Goal: Transaction & Acquisition: Purchase product/service

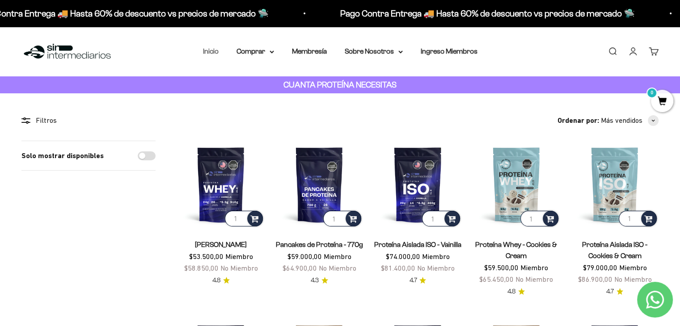
click at [213, 52] on link "Inicio" at bounding box center [211, 51] width 16 height 8
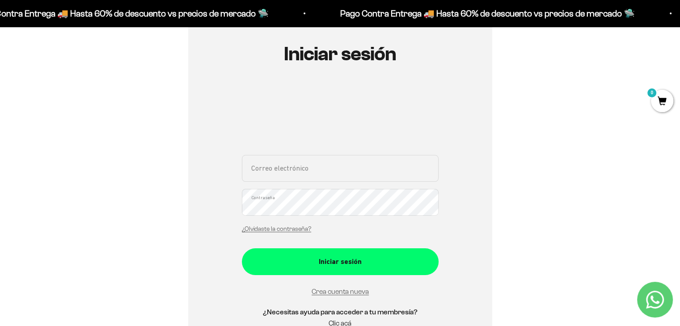
scroll to position [96, 0]
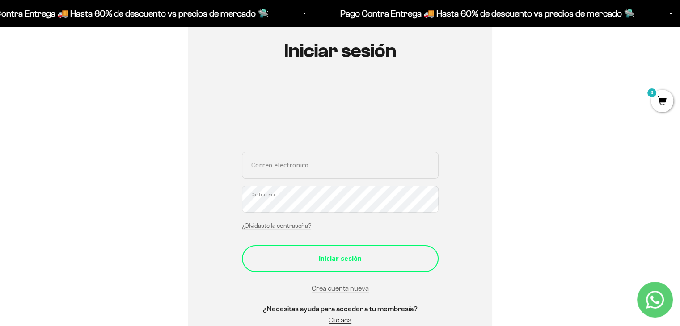
type input "drasusanaintegrativa@gmail.com"
click at [368, 266] on button "Iniciar sesión" at bounding box center [340, 258] width 197 height 27
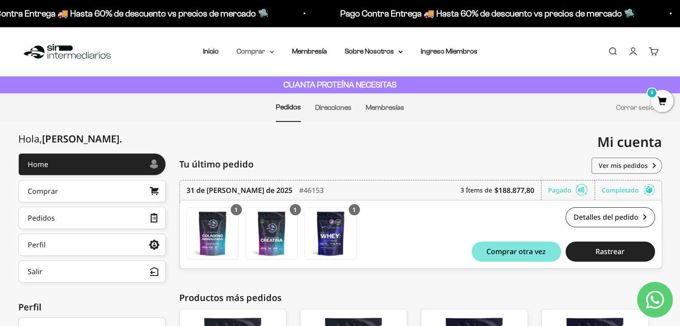
click at [267, 52] on summary "Comprar" at bounding box center [255, 52] width 38 height 12
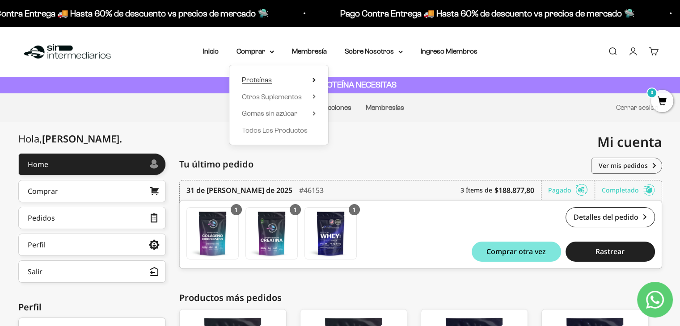
click at [263, 81] on span "Proteínas" at bounding box center [257, 80] width 30 height 8
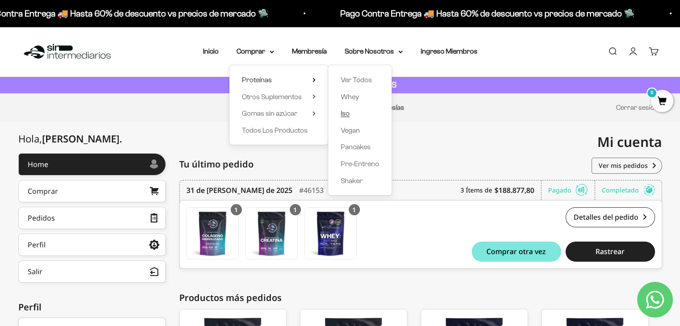
click at [351, 115] on link "Iso" at bounding box center [360, 114] width 38 height 12
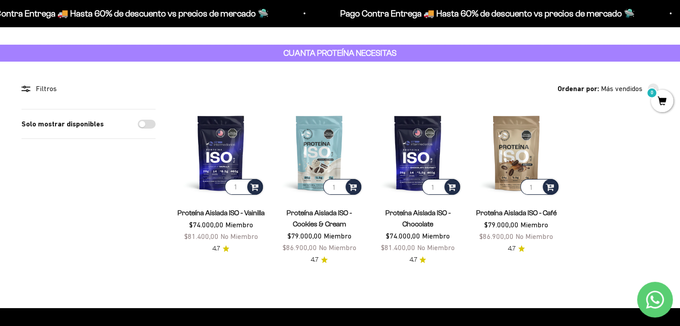
scroll to position [41, 0]
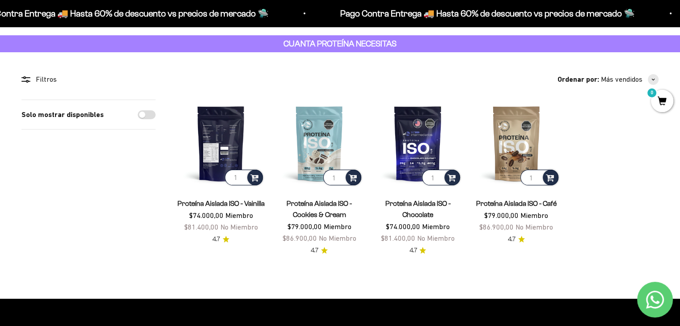
click at [220, 144] on img at bounding box center [221, 144] width 88 height 88
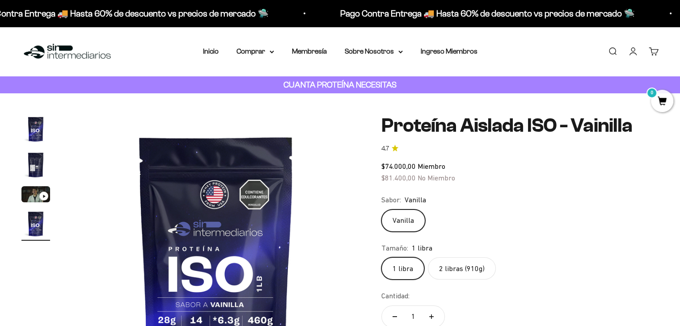
click at [464, 267] on label "2 libras (910g)" at bounding box center [462, 268] width 68 height 22
click at [381, 257] on input "2 libras (910g)" at bounding box center [381, 257] width 0 height 0
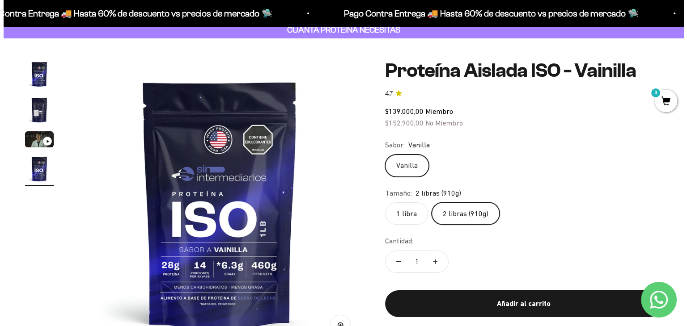
scroll to position [94, 0]
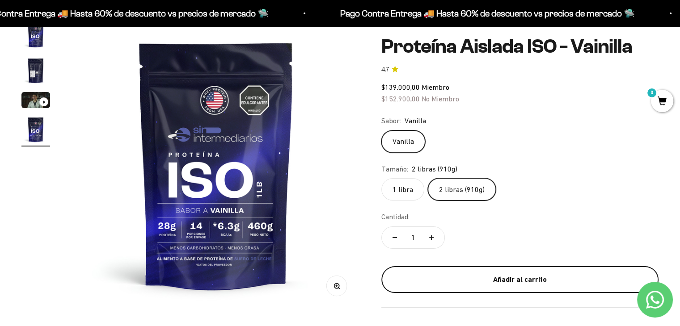
click at [469, 278] on div "Añadir al carrito" at bounding box center [519, 280] width 241 height 12
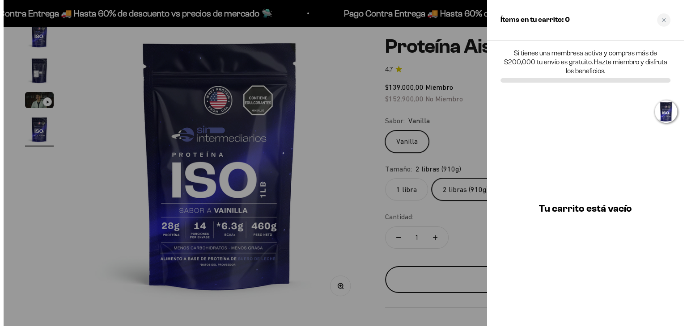
scroll to position [0, 908]
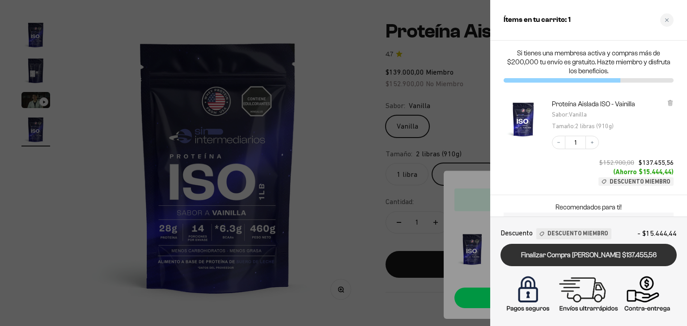
click at [593, 253] on link "Finalizar Compra Segura $137.455,56" at bounding box center [588, 255] width 176 height 23
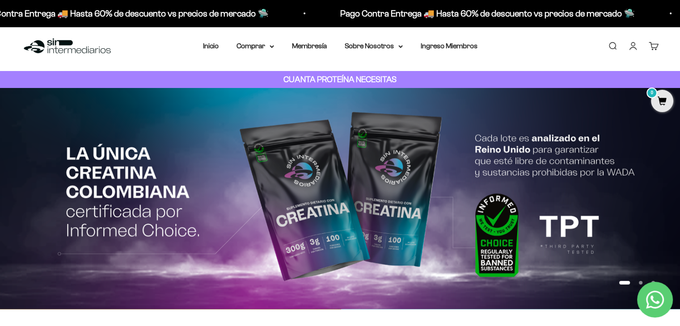
scroll to position [7, 0]
